Goal: Task Accomplishment & Management: Manage account settings

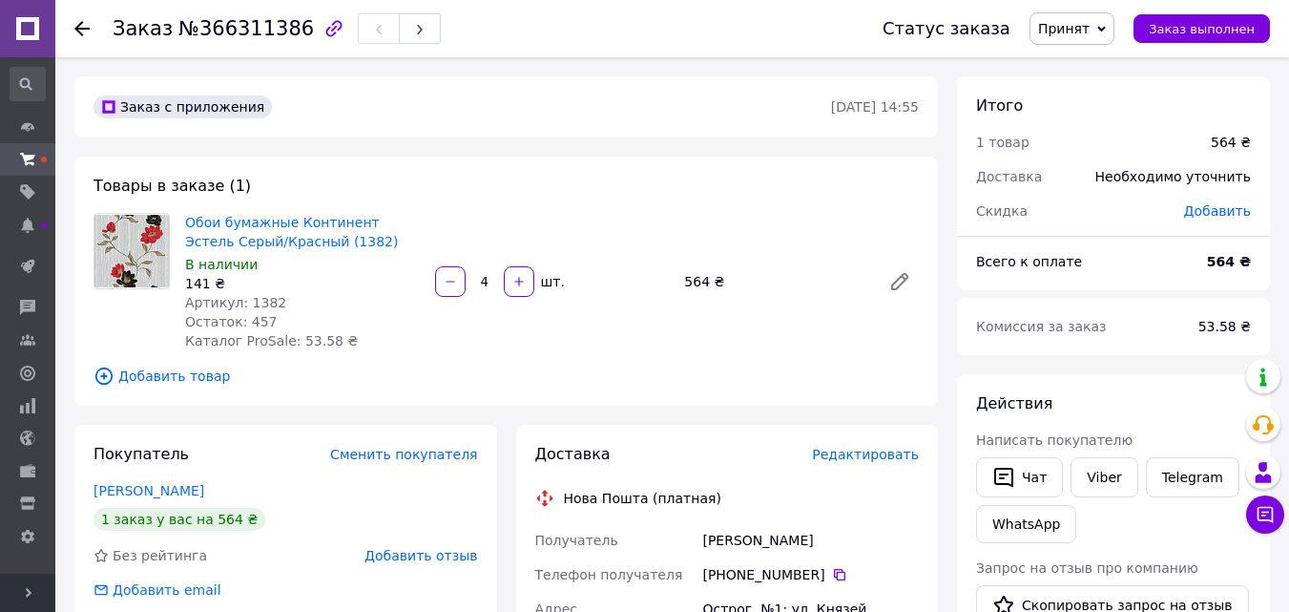
scroll to position [286, 0]
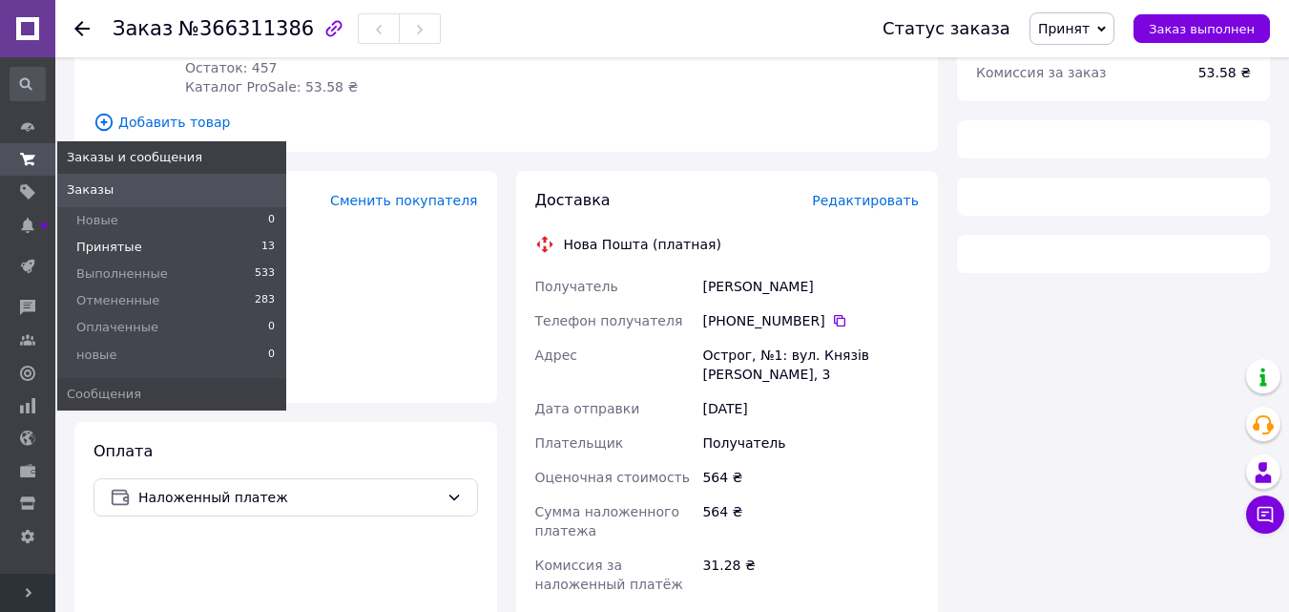
scroll to position [260, 0]
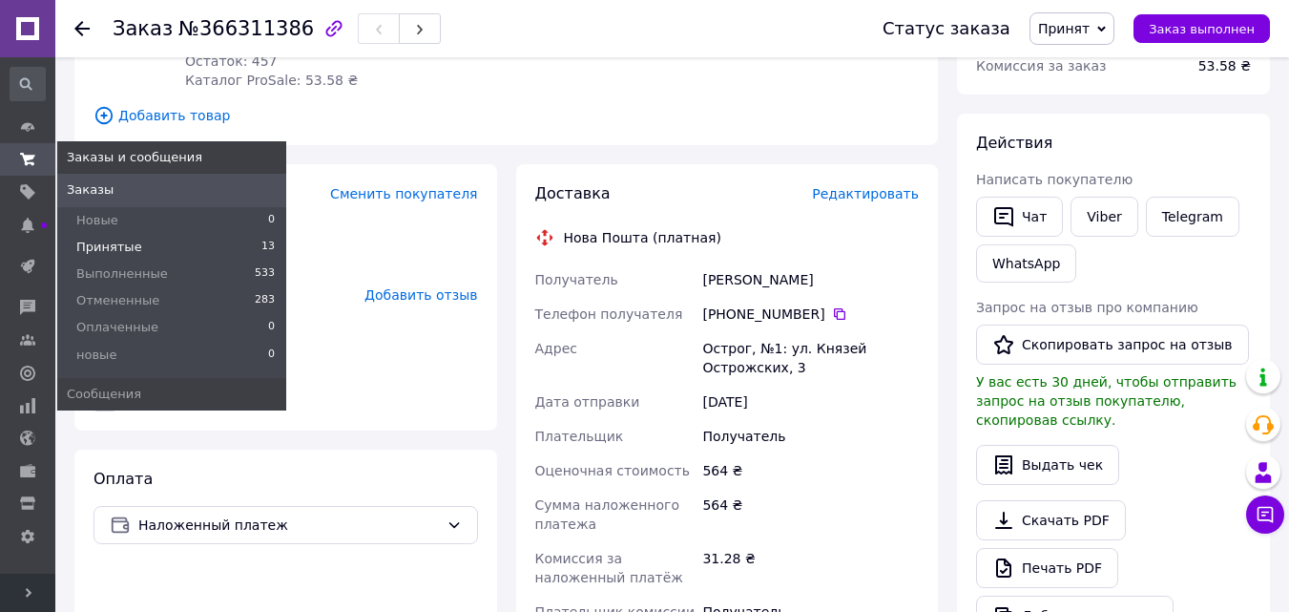
click at [94, 244] on span "Принятые" at bounding box center [109, 247] width 66 height 17
